Goal: Information Seeking & Learning: Learn about a topic

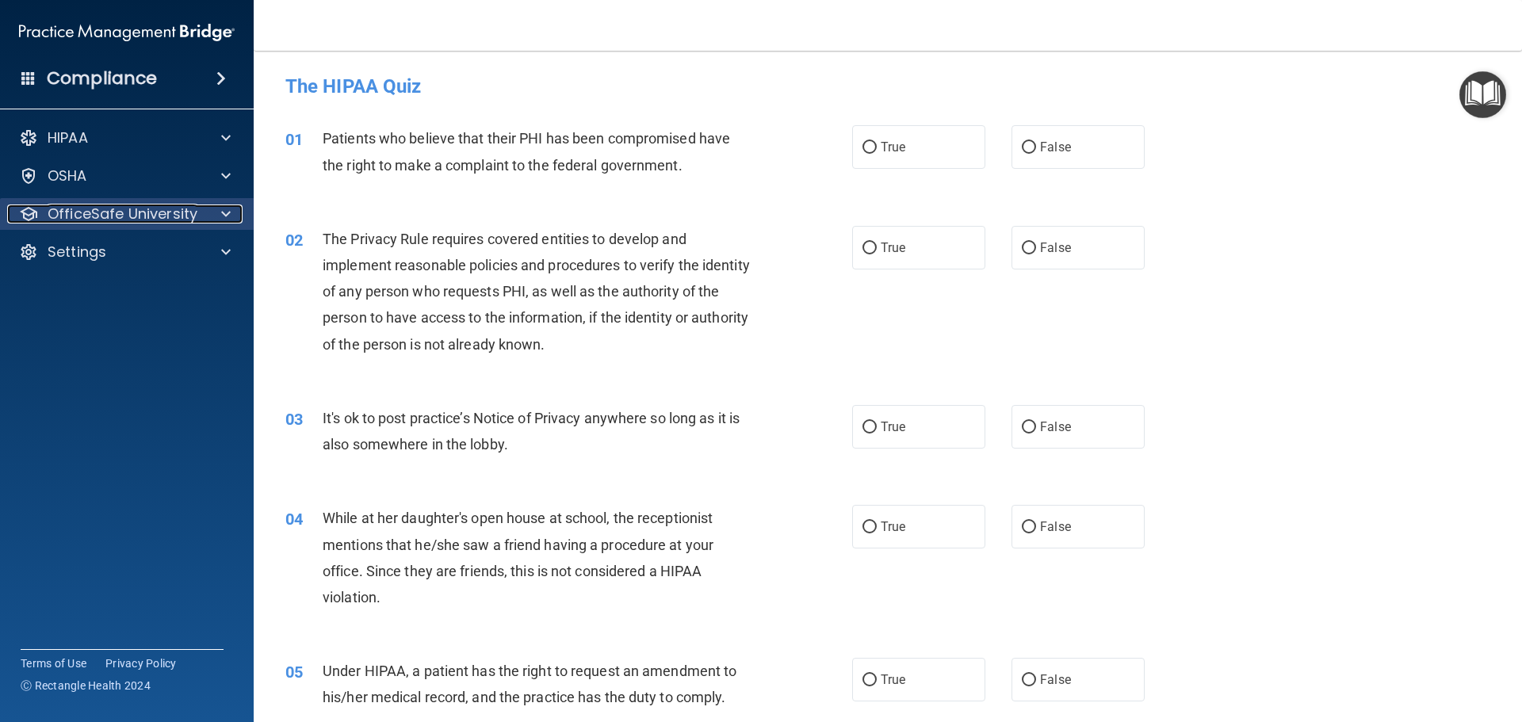
click at [111, 207] on p "OfficeSafe University" at bounding box center [123, 214] width 150 height 19
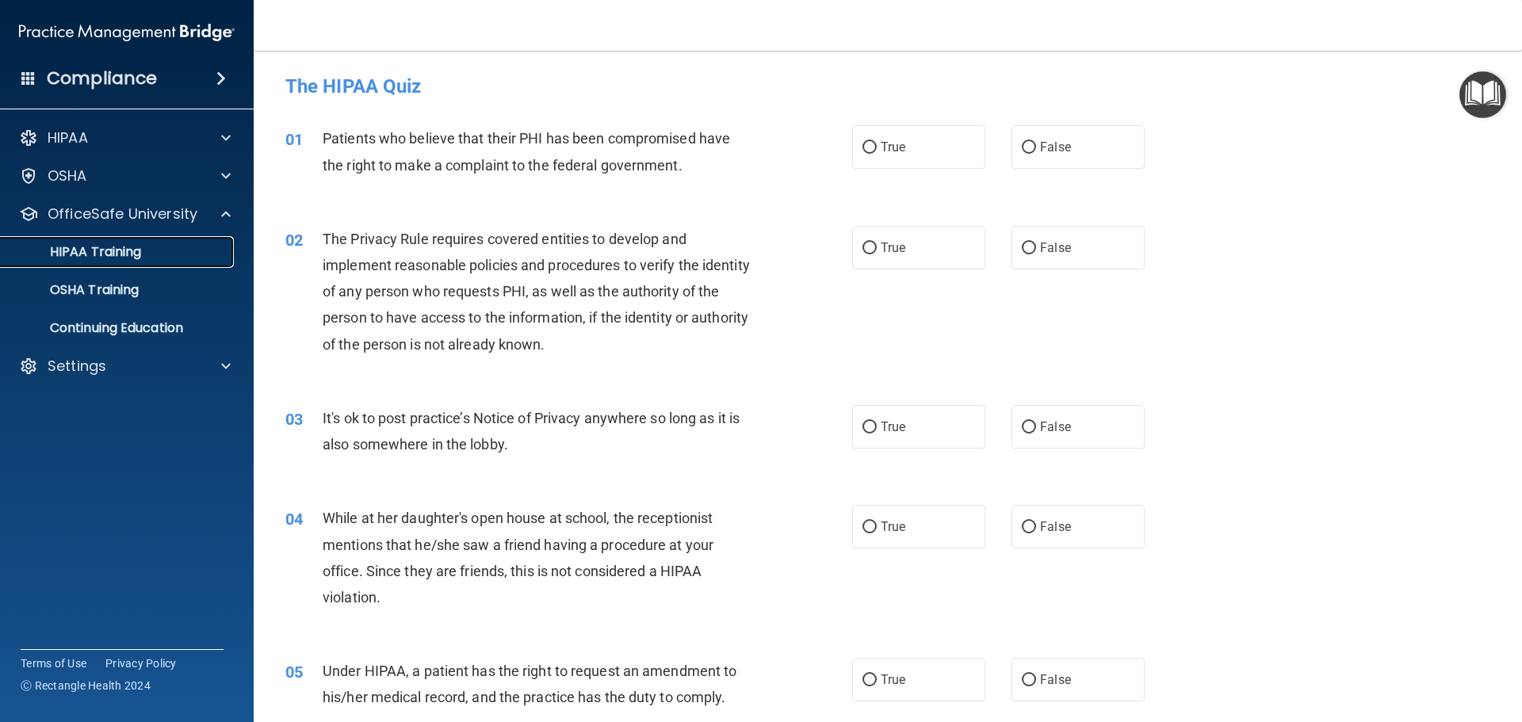
click at [108, 249] on p "HIPAA Training" at bounding box center [75, 252] width 131 height 16
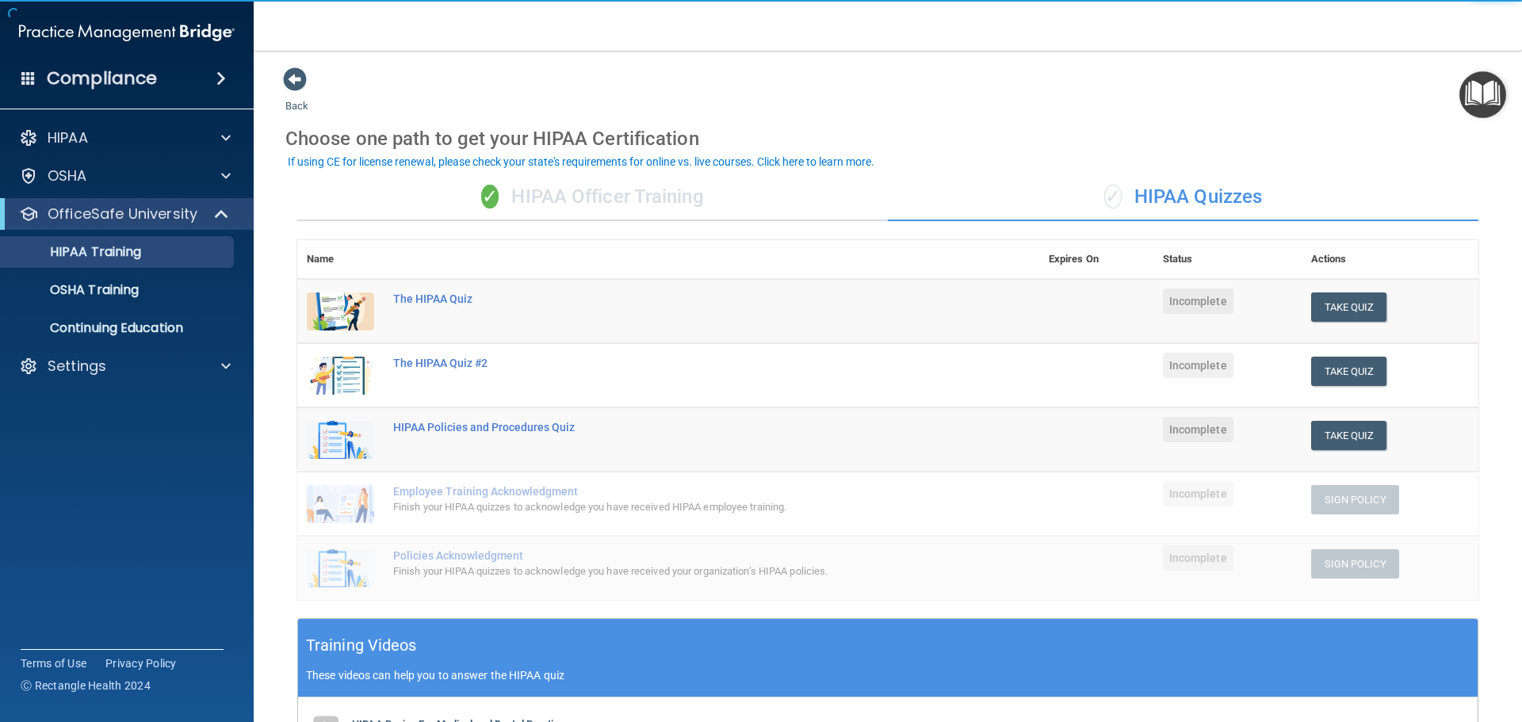
click at [518, 196] on div "✓ HIPAA Officer Training" at bounding box center [592, 198] width 591 height 48
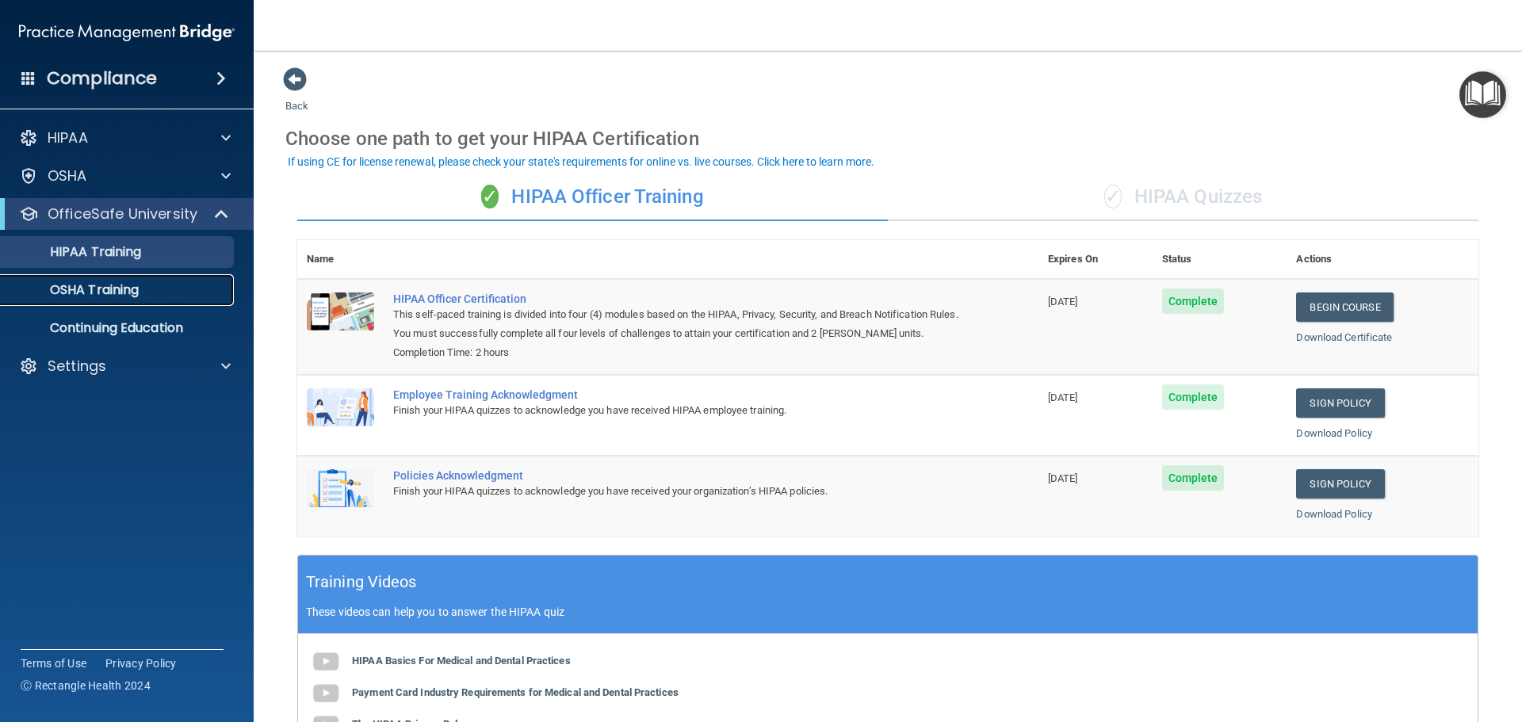
click at [141, 292] on div "OSHA Training" at bounding box center [118, 290] width 216 height 16
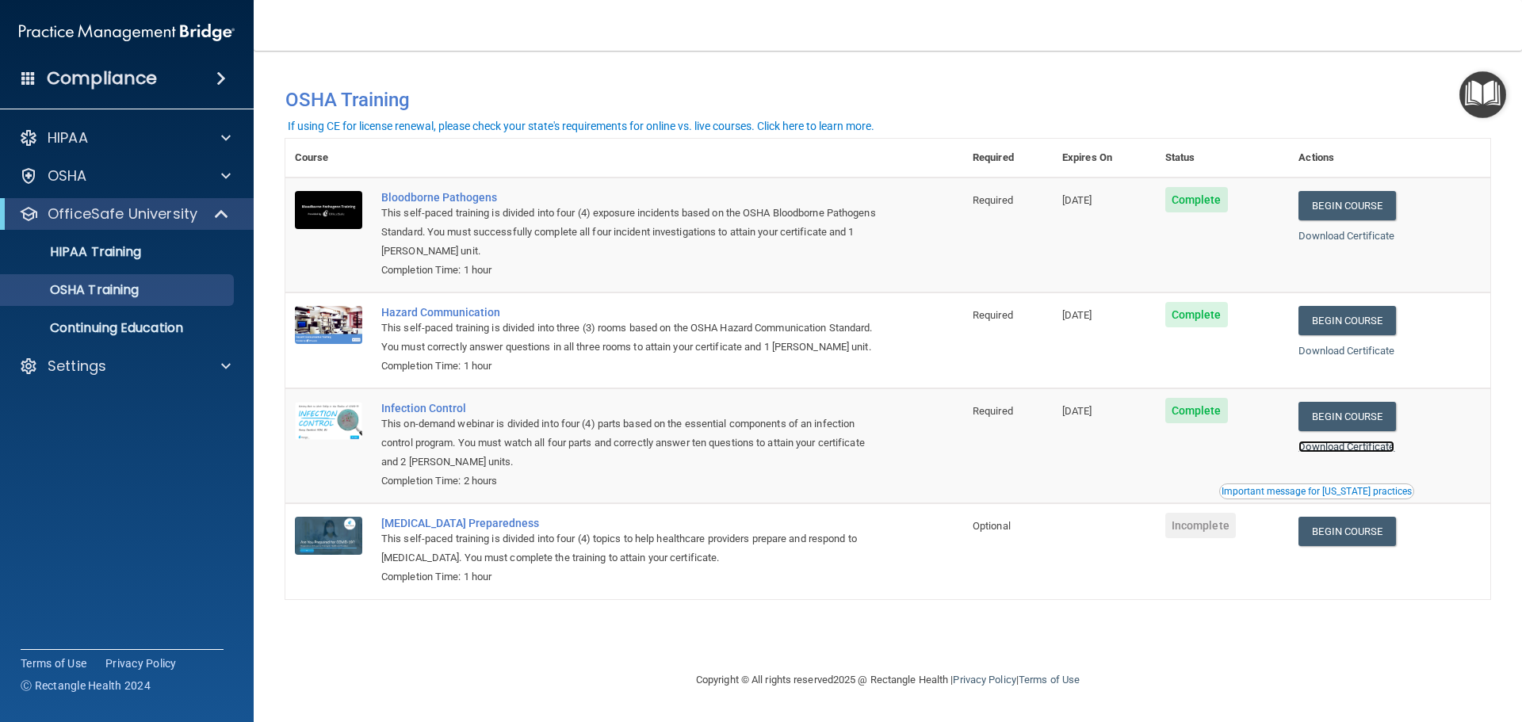
click at [1374, 453] on link "Download Certificate" at bounding box center [1346, 447] width 96 height 12
click at [1348, 354] on link "Download Certificate" at bounding box center [1346, 351] width 96 height 12
click at [1326, 237] on link "Download Certificate" at bounding box center [1346, 236] width 96 height 12
click at [1342, 532] on link "Begin Course" at bounding box center [1346, 531] width 97 height 29
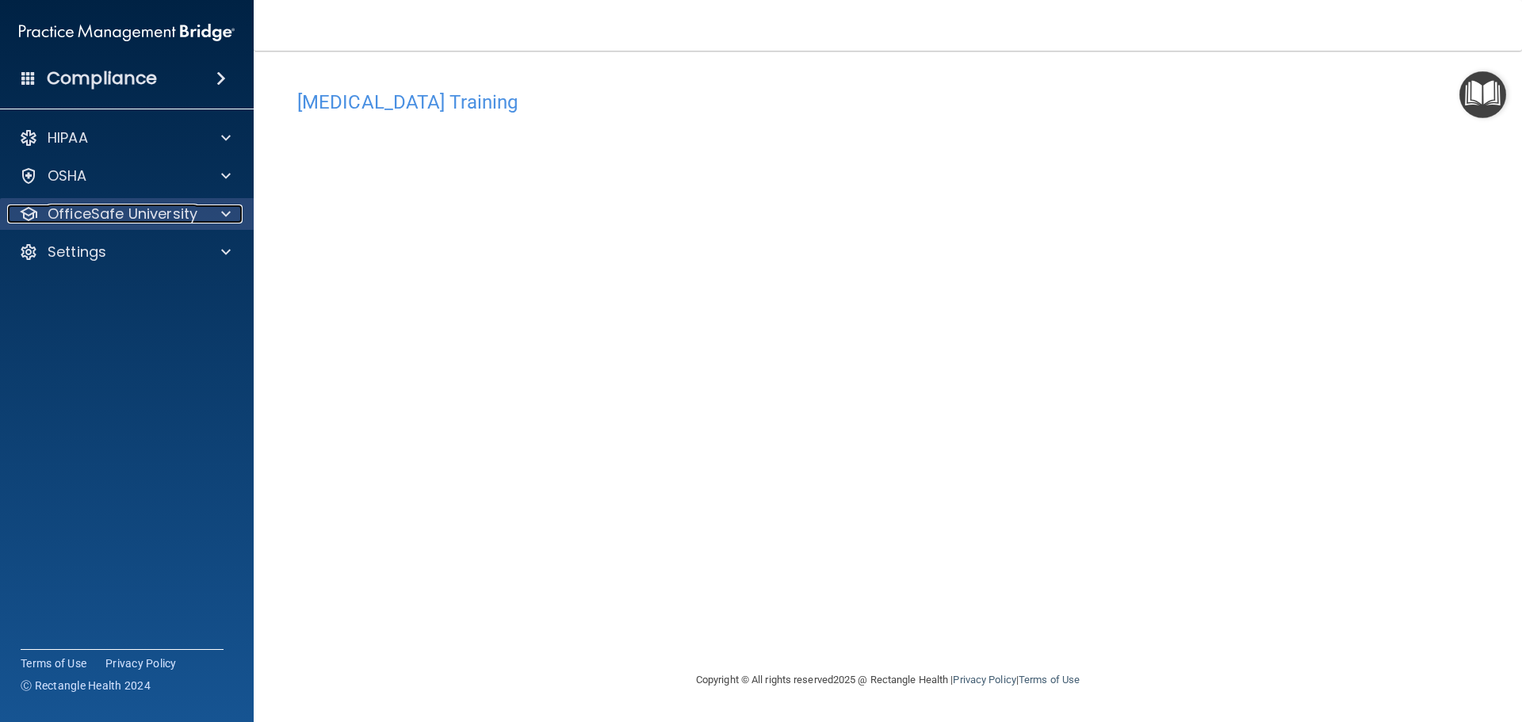
click at [97, 214] on p "OfficeSafe University" at bounding box center [123, 214] width 150 height 19
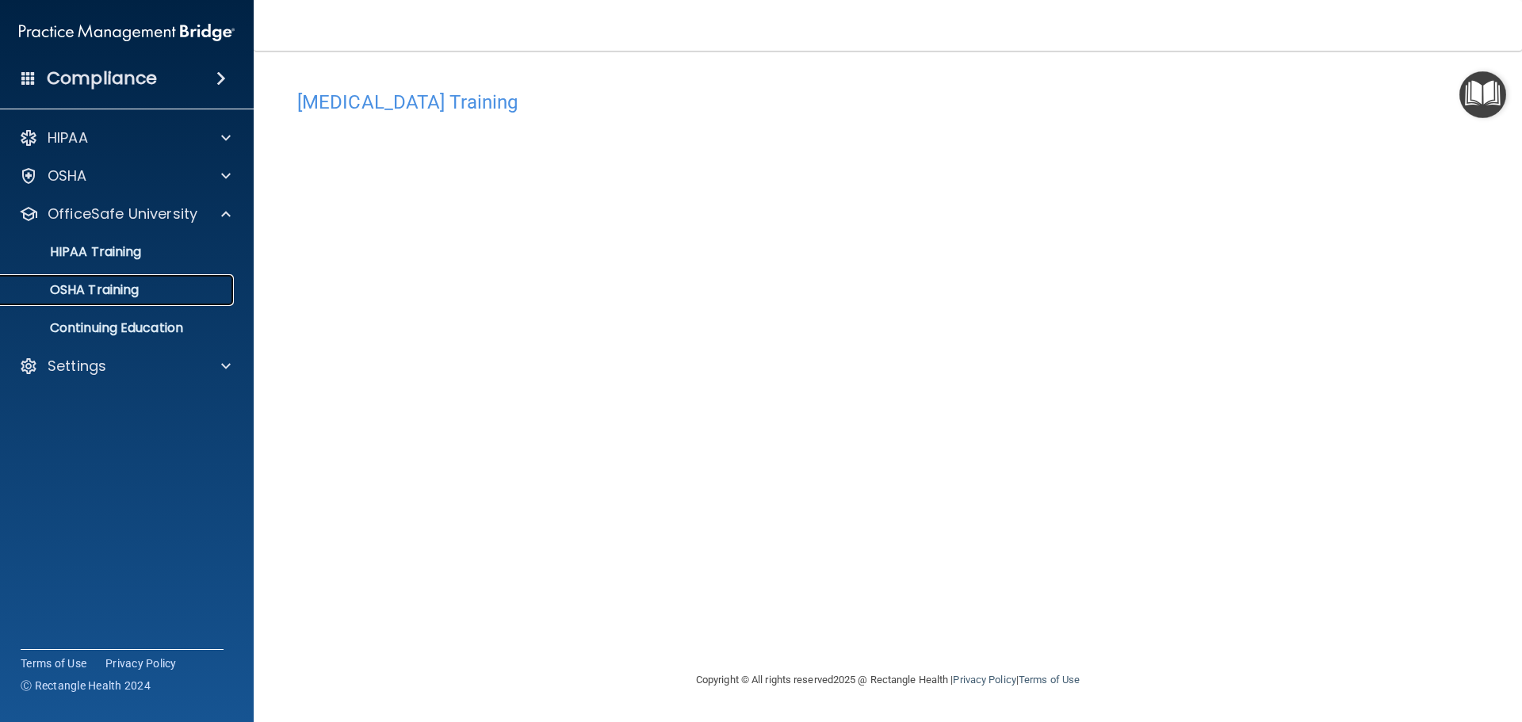
click at [96, 287] on p "OSHA Training" at bounding box center [74, 290] width 128 height 16
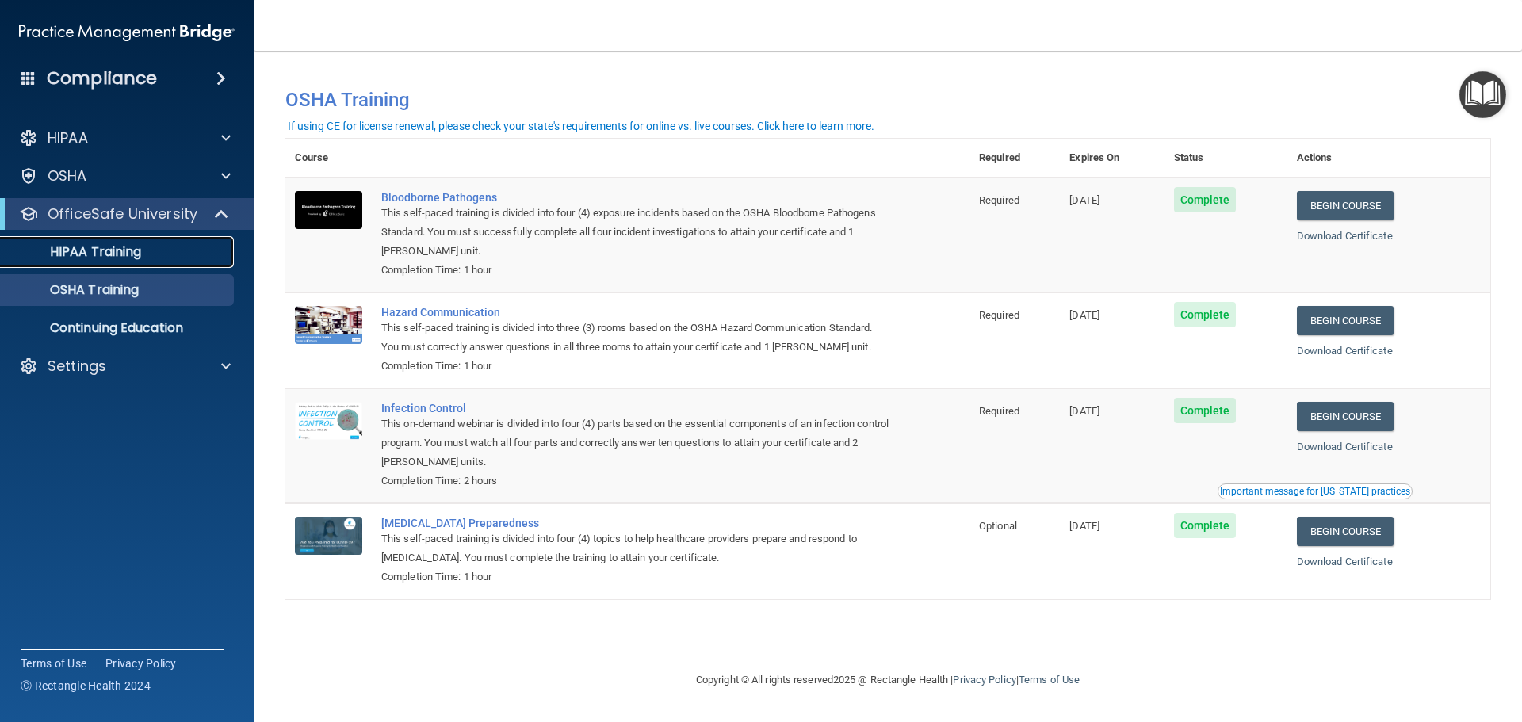
click at [96, 254] on p "HIPAA Training" at bounding box center [75, 252] width 131 height 16
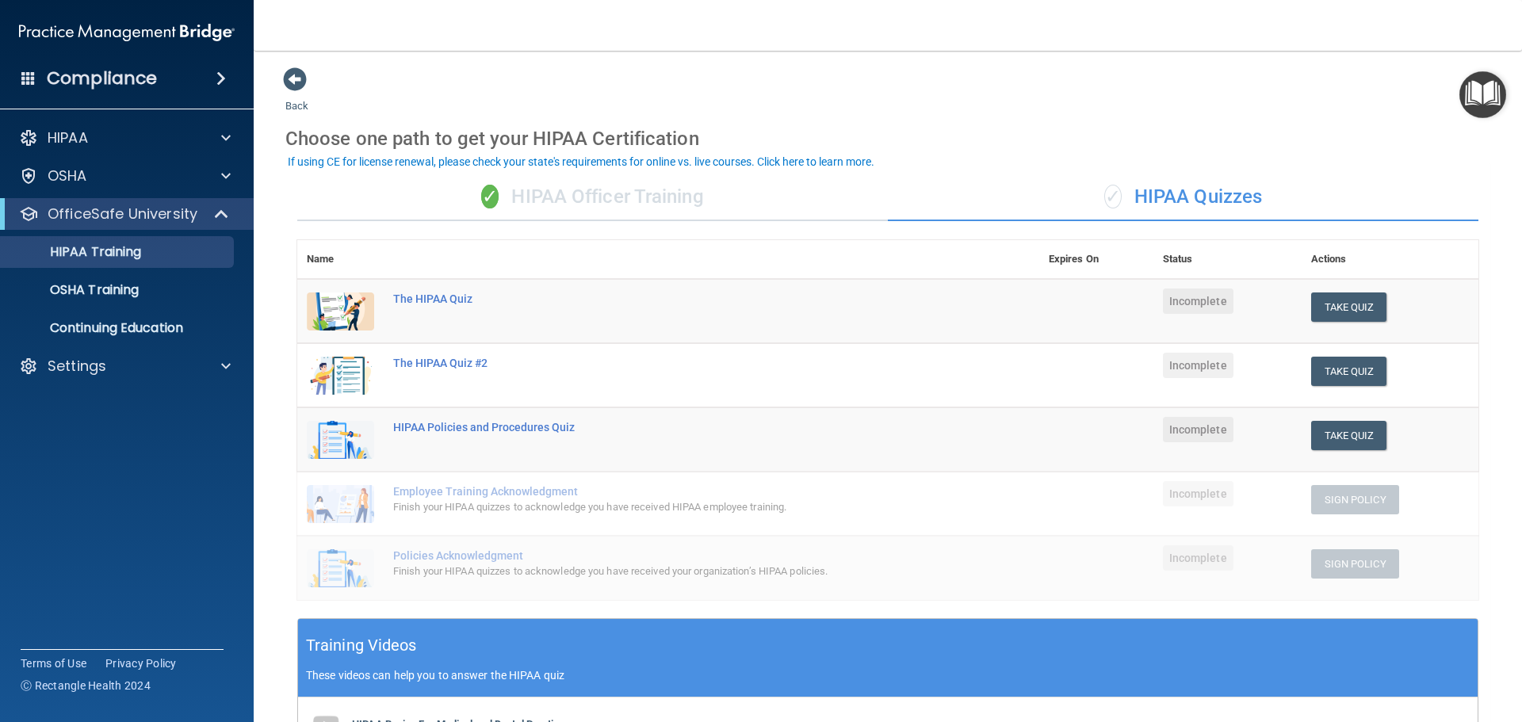
click at [483, 194] on span "✓" at bounding box center [489, 197] width 17 height 24
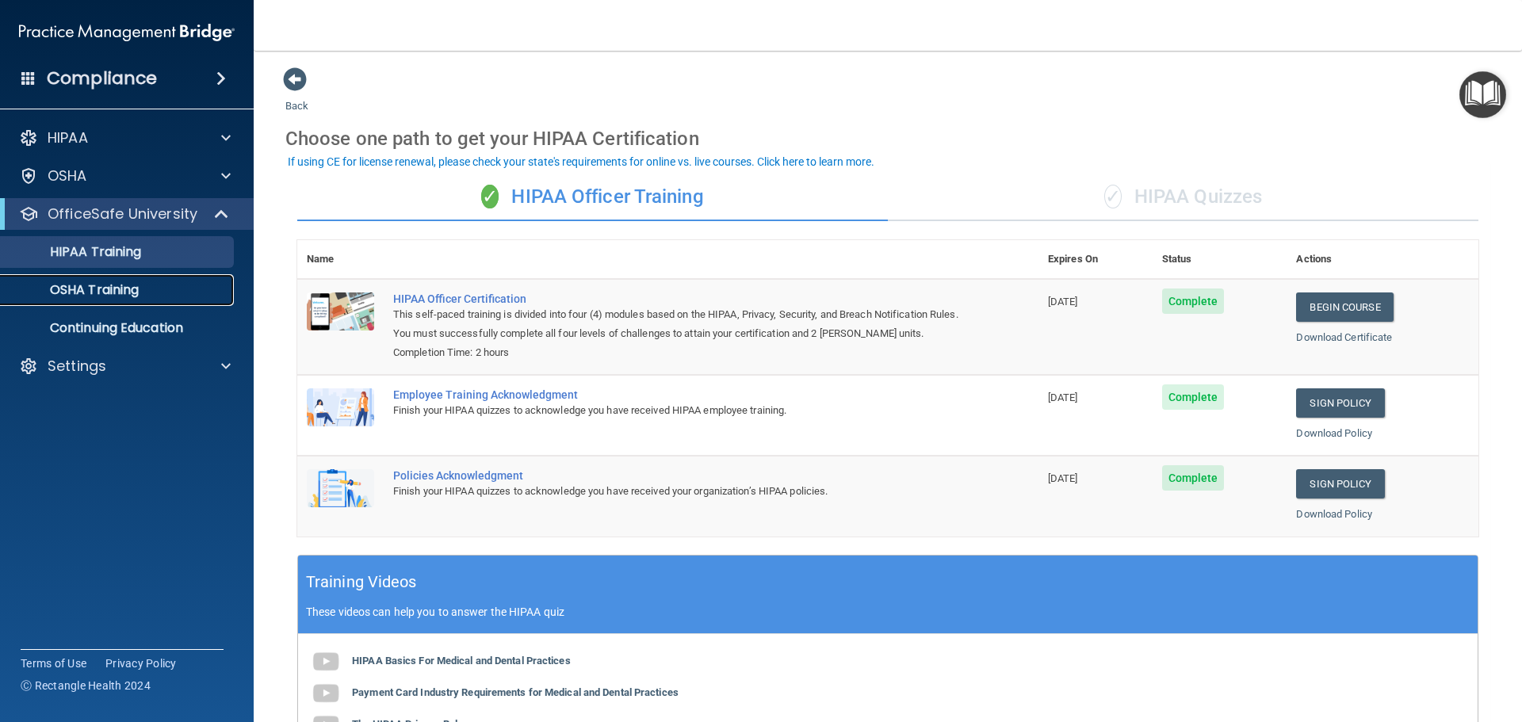
click at [137, 294] on p "OSHA Training" at bounding box center [74, 290] width 128 height 16
